Goal: Task Accomplishment & Management: Use online tool/utility

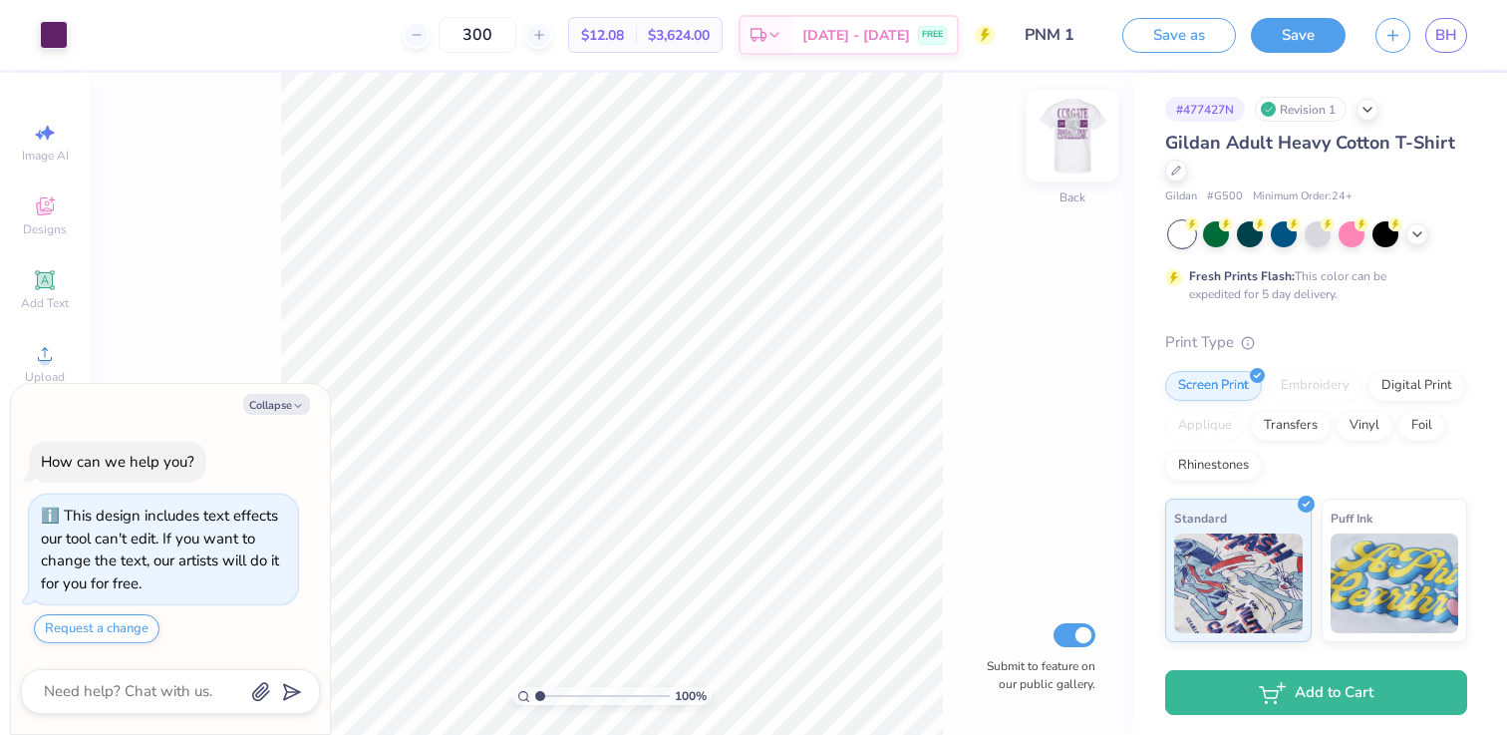
click at [1055, 142] on img at bounding box center [1073, 136] width 80 height 80
click at [53, 32] on div at bounding box center [54, 33] width 28 height 28
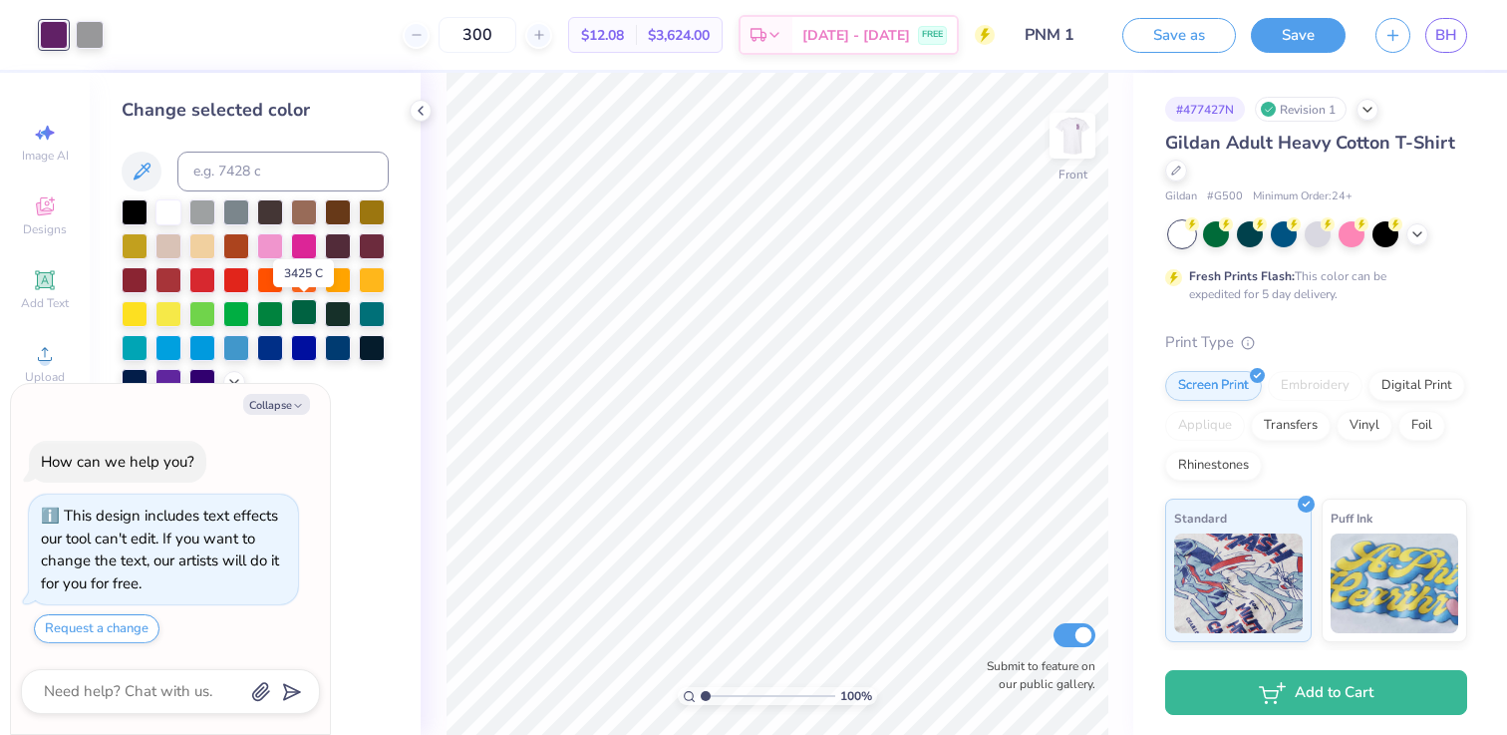
click at [302, 310] on div at bounding box center [304, 312] width 26 height 26
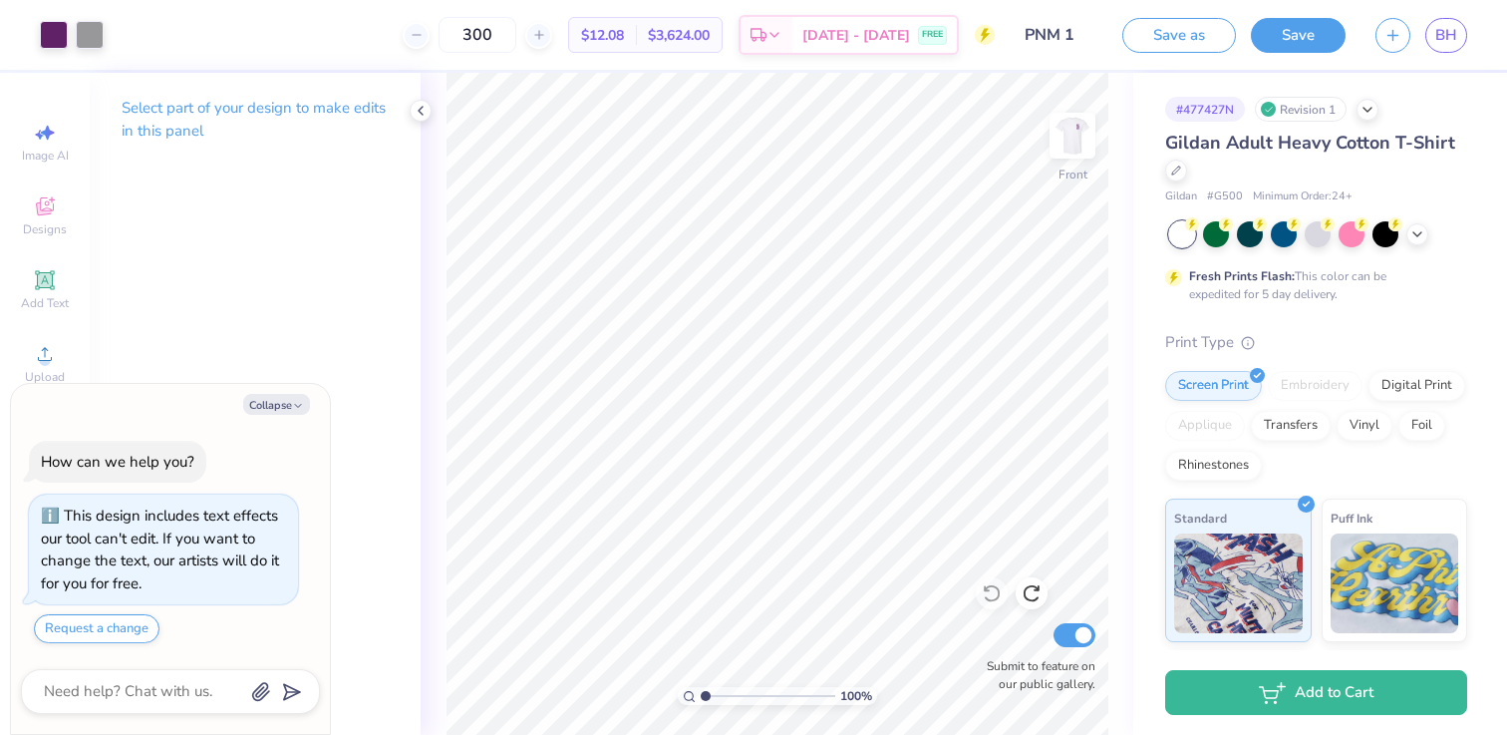
type textarea "x"
click at [1278, 34] on button "Save" at bounding box center [1298, 32] width 95 height 35
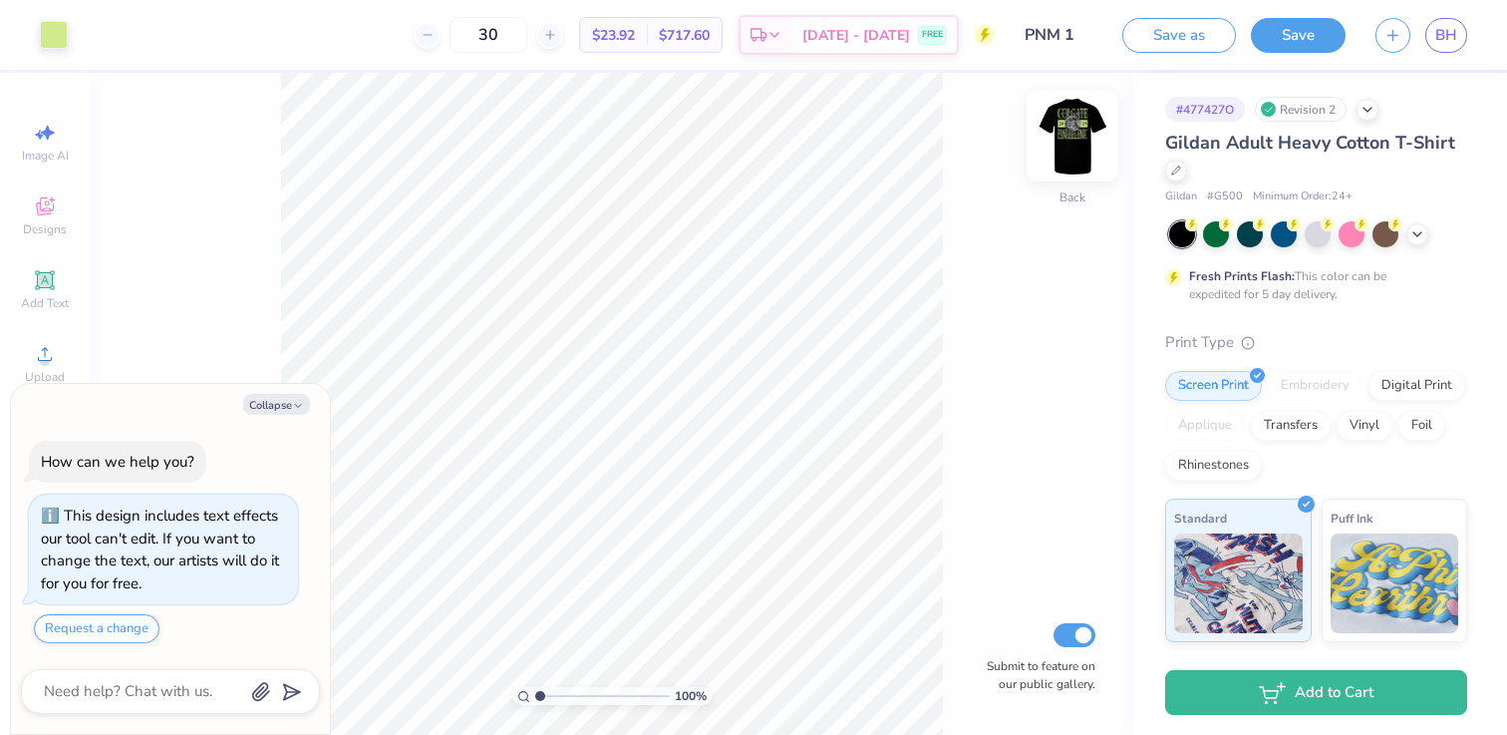
click at [1062, 120] on img at bounding box center [1073, 136] width 80 height 80
click at [51, 42] on div at bounding box center [54, 33] width 28 height 28
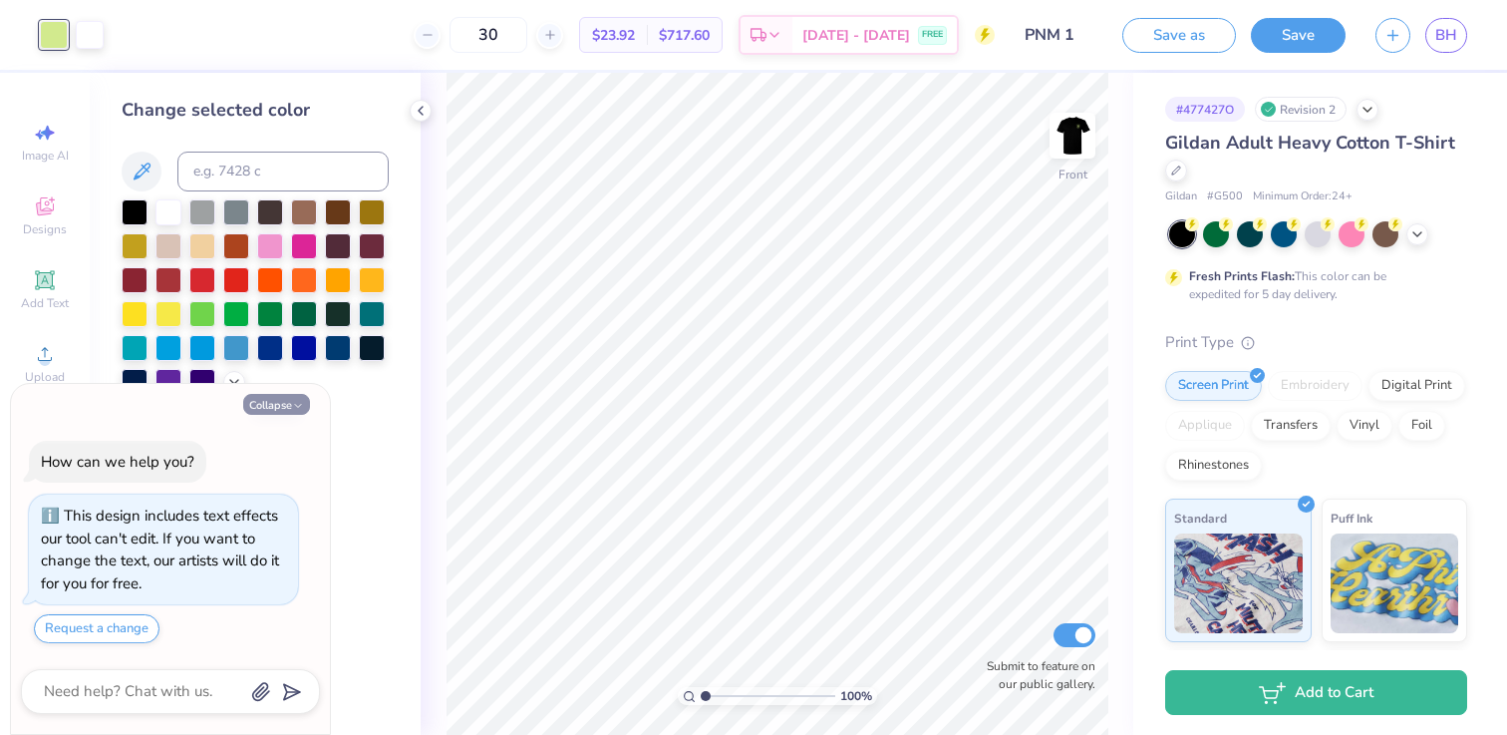
click at [284, 413] on button "Collapse" at bounding box center [276, 404] width 67 height 21
type textarea "x"
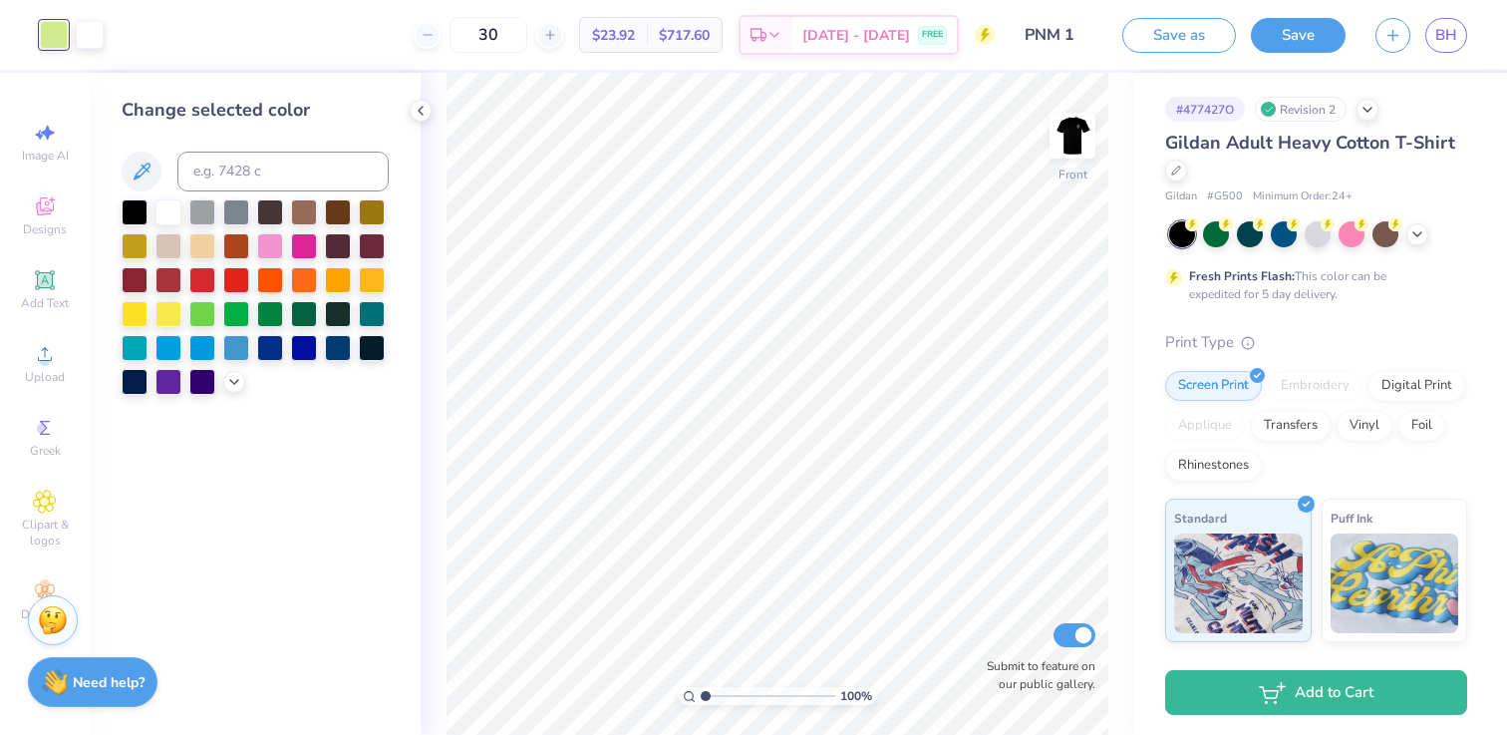
click at [245, 384] on div at bounding box center [255, 296] width 267 height 195
click at [229, 384] on icon at bounding box center [234, 380] width 16 height 16
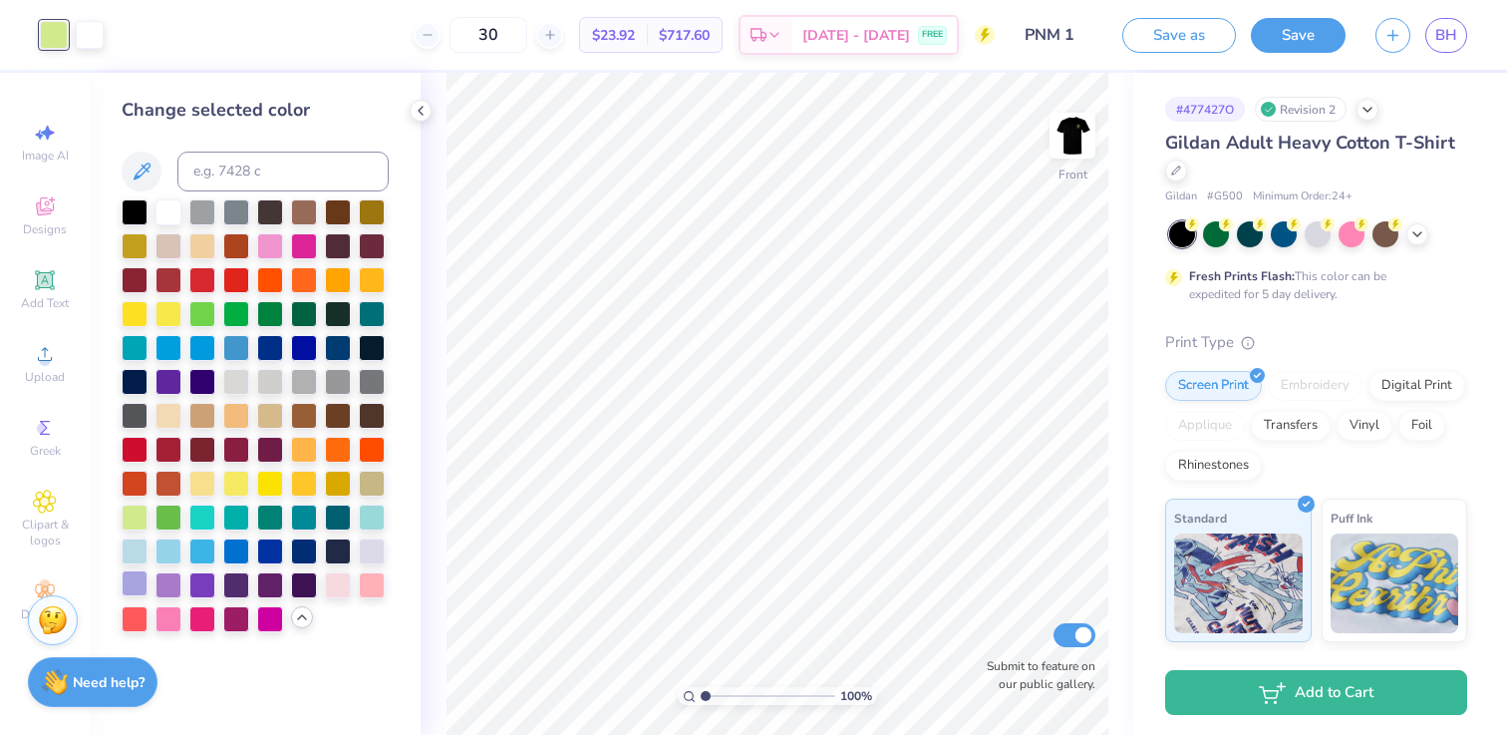
click at [133, 577] on div at bounding box center [135, 583] width 26 height 26
click at [364, 541] on div at bounding box center [372, 549] width 26 height 26
click at [137, 579] on div at bounding box center [135, 583] width 26 height 26
